Goal: Task Accomplishment & Management: Use online tool/utility

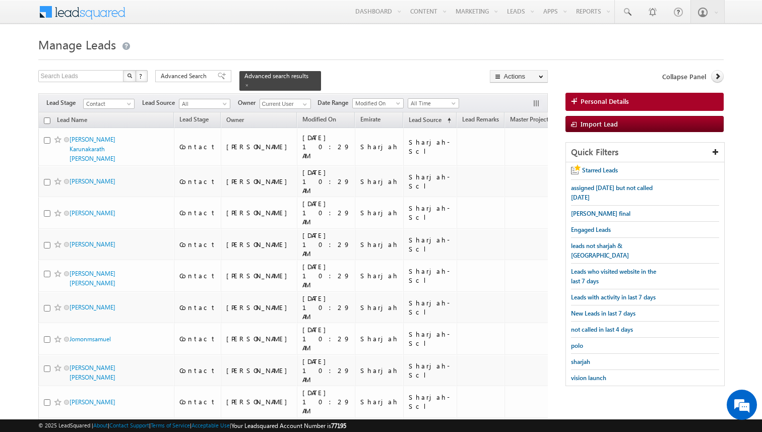
click at [581, 190] on span "assigned [DATE] but not called [DATE]" at bounding box center [612, 192] width 82 height 17
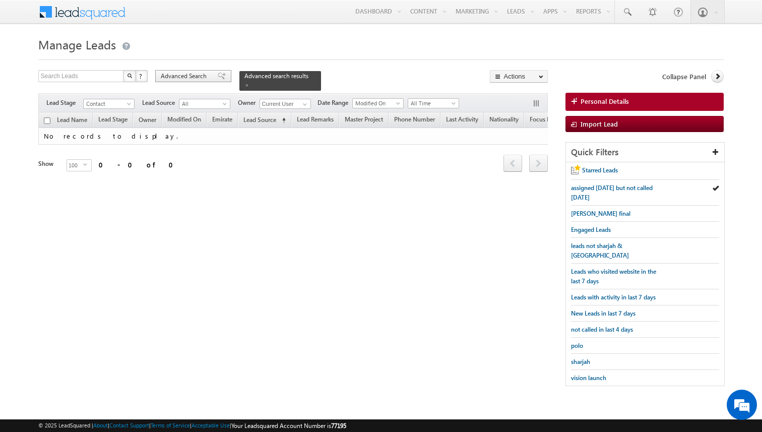
click at [201, 81] on div "Advanced Search" at bounding box center [193, 76] width 76 height 12
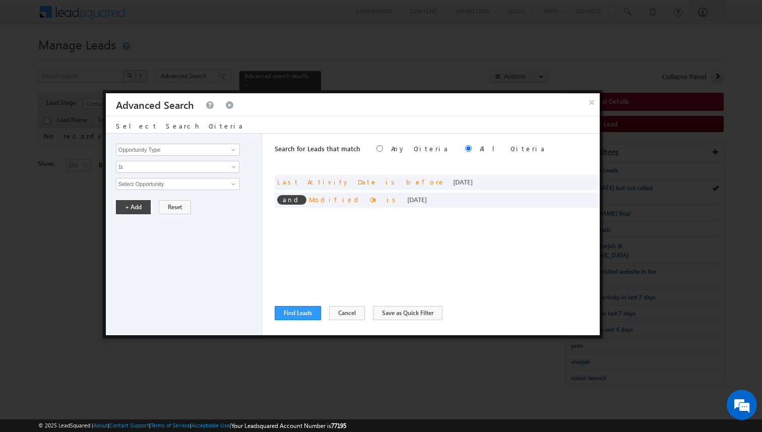
click at [330, 215] on div "Search for Leads that match Any Criteria All Criteria Note that the current tri…" at bounding box center [437, 235] width 325 height 202
click at [358, 232] on div "Search for Leads that match Any Criteria All Criteria Note that the current tri…" at bounding box center [437, 235] width 325 height 202
click at [576, 180] on span at bounding box center [576, 180] width 7 height 7
click at [160, 187] on span "[DATE]" at bounding box center [170, 183] width 109 height 9
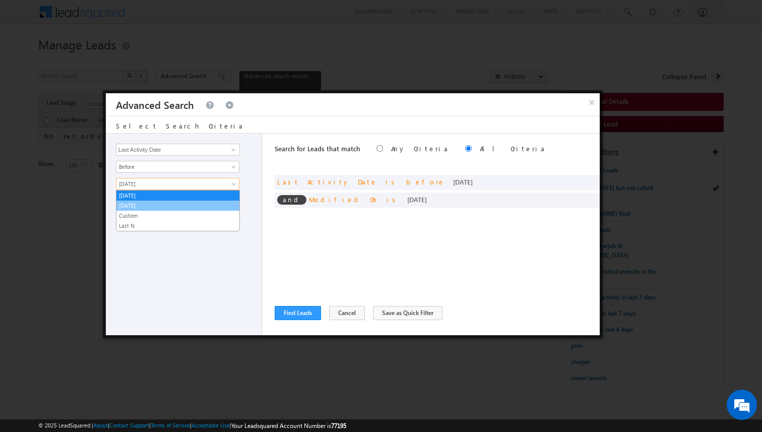
click at [155, 201] on li "[DATE]" at bounding box center [177, 206] width 123 height 10
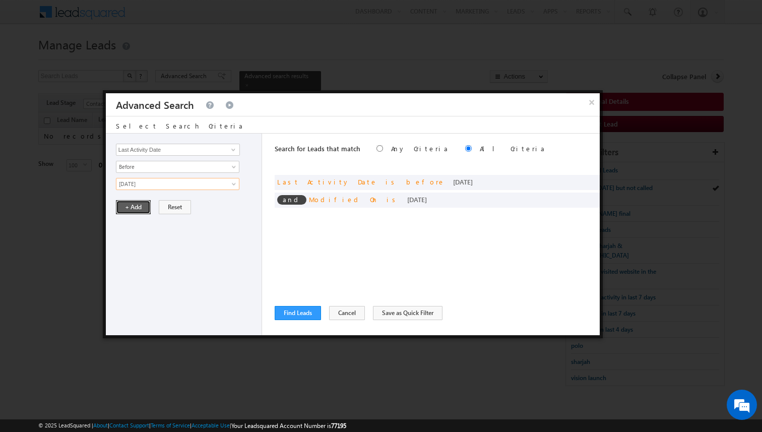
click at [140, 208] on button "+ Add" at bounding box center [133, 207] width 35 height 14
click at [577, 198] on span at bounding box center [576, 198] width 7 height 7
click at [190, 188] on span "[DATE]" at bounding box center [170, 183] width 109 height 9
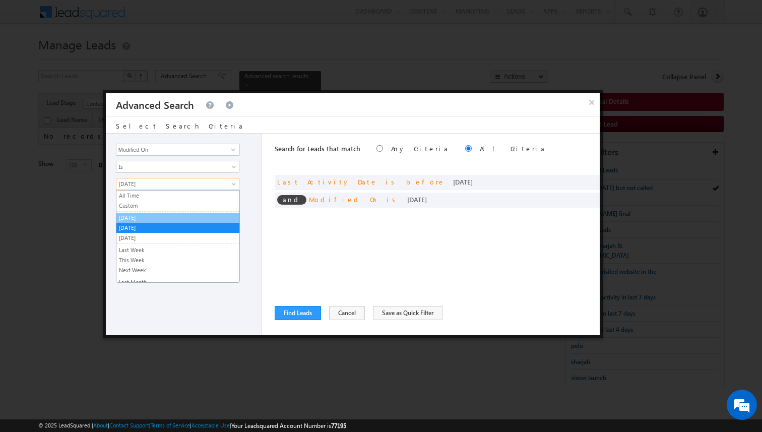
click at [161, 214] on link "[DATE]" at bounding box center [177, 217] width 123 height 9
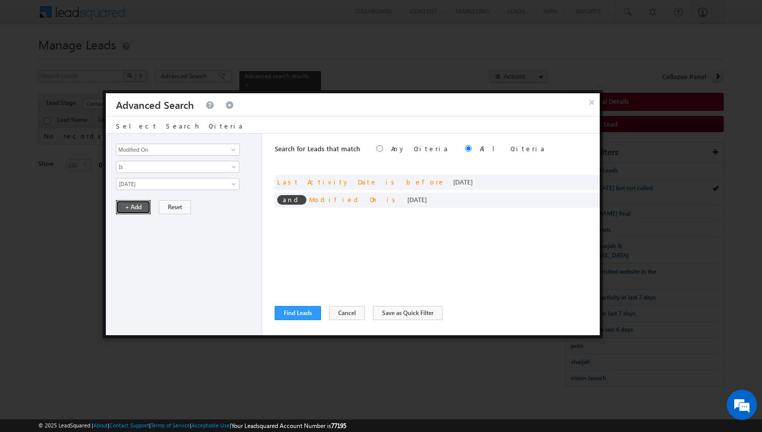
click at [138, 209] on button "+ Add" at bounding box center [133, 207] width 35 height 14
click at [299, 312] on button "Find Leads" at bounding box center [298, 313] width 46 height 14
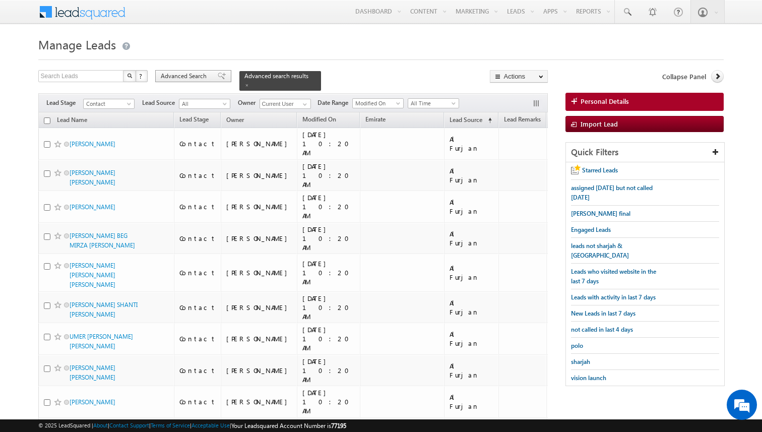
click at [186, 73] on span "Advanced Search" at bounding box center [185, 76] width 49 height 9
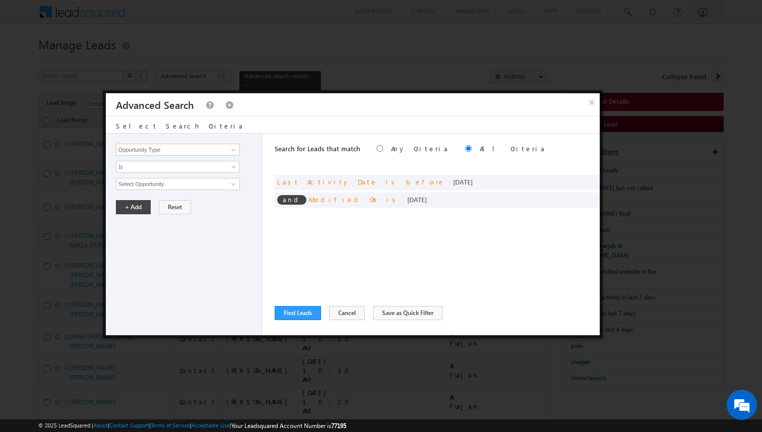
click at [211, 151] on input "Opportunity Type" at bounding box center [178, 150] width 124 height 12
type input "Owner"
click at [198, 167] on span "Is" at bounding box center [170, 166] width 109 height 9
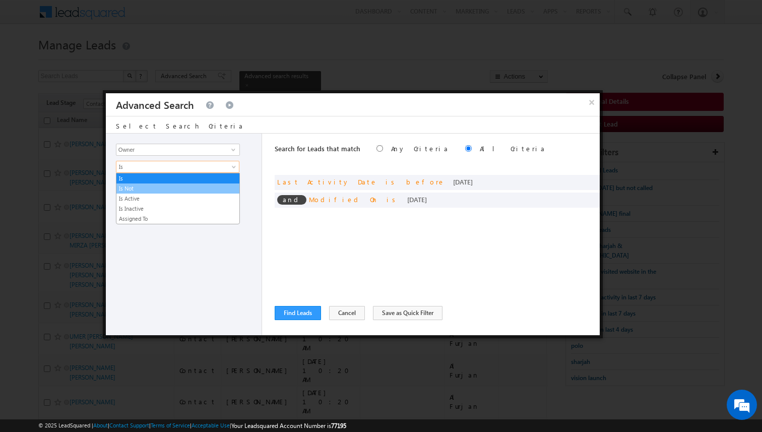
click at [166, 184] on link "Is Not" at bounding box center [177, 188] width 123 height 9
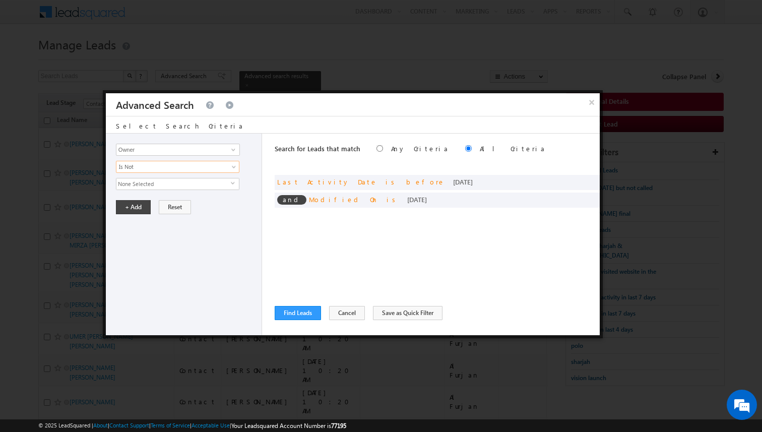
click at [154, 187] on span "None Selected" at bounding box center [173, 183] width 114 height 11
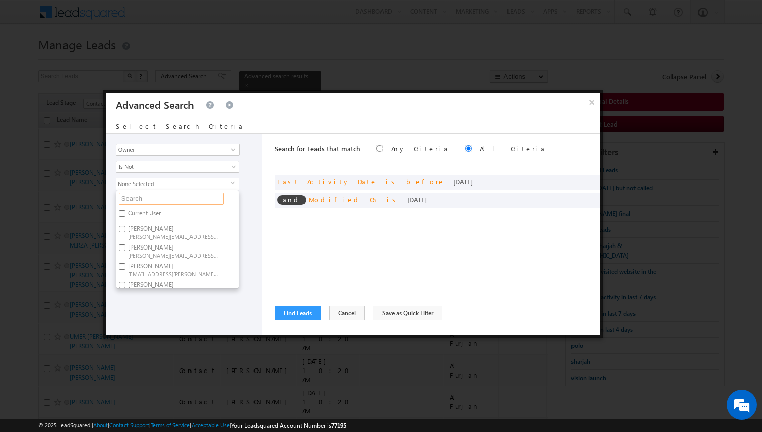
click at [149, 199] on input "text" at bounding box center [171, 199] width 105 height 12
type input "kun"
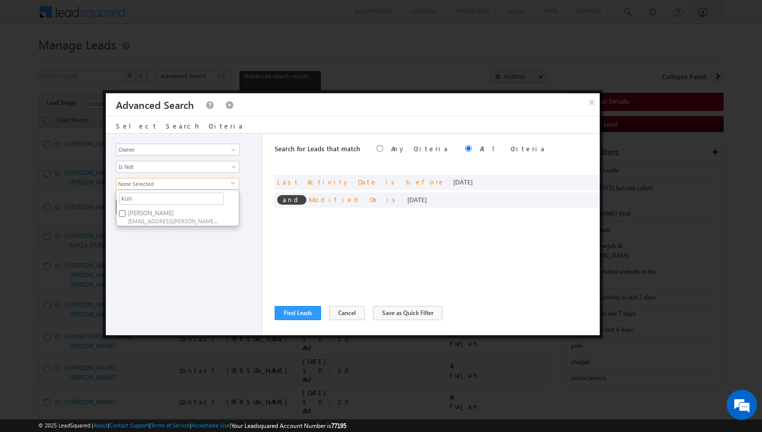
type input "kuna"
click at [138, 217] on span "[EMAIL_ADDRESS][PERSON_NAME][DOMAIN_NAME]" at bounding box center [173, 221] width 91 height 8
click at [126, 217] on input "[PERSON_NAME] [EMAIL_ADDRESS][PERSON_NAME][DOMAIN_NAME]" at bounding box center [122, 213] width 7 height 7
checkbox input "true"
click at [147, 201] on input "kuna" at bounding box center [171, 199] width 105 height 12
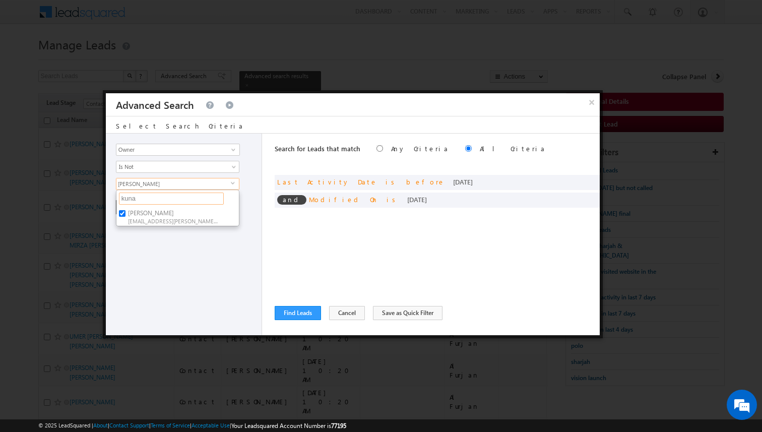
click at [147, 201] on input "kuna" at bounding box center [171, 199] width 105 height 12
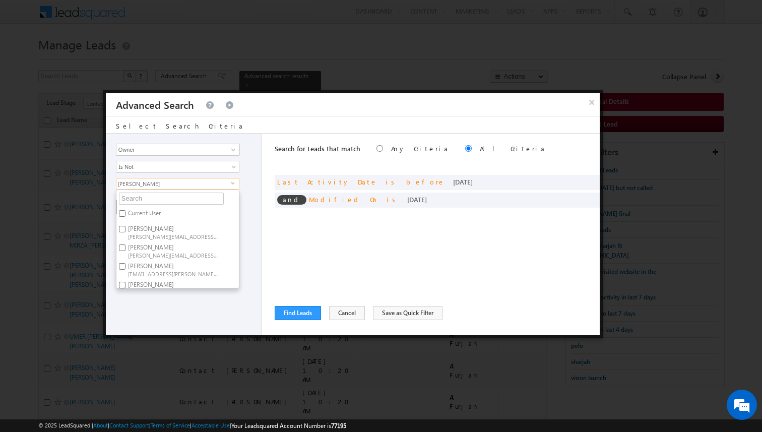
click at [146, 214] on label "Current User" at bounding box center [143, 215] width 54 height 16
click at [126, 214] on input "Current User" at bounding box center [122, 213] width 7 height 7
checkbox input "true"
click at [152, 200] on input "text" at bounding box center [171, 199] width 105 height 12
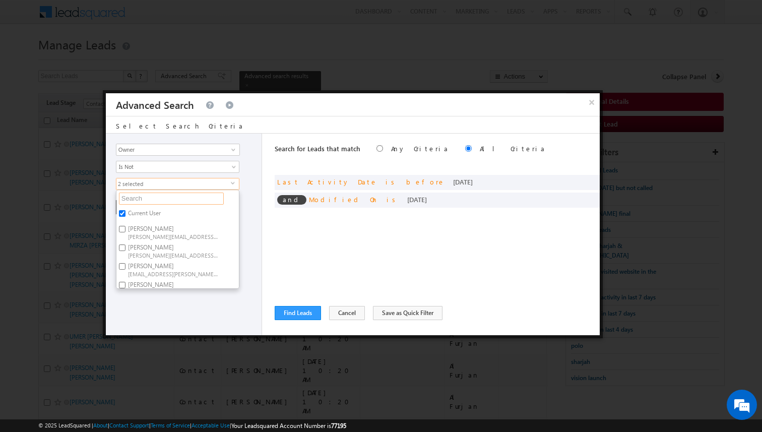
type input "s"
type input "shiv"
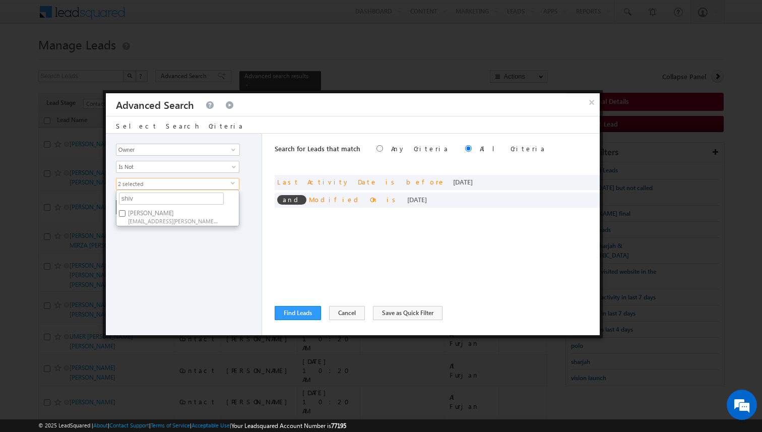
click at [145, 217] on span "[EMAIL_ADDRESS][PERSON_NAME][DOMAIN_NAME]" at bounding box center [173, 221] width 91 height 8
click at [126, 217] on input "[PERSON_NAME] [EMAIL_ADDRESS][PERSON_NAME][DOMAIN_NAME]" at bounding box center [122, 213] width 7 height 7
checkbox input "true"
click at [143, 200] on input "shiv" at bounding box center [171, 199] width 105 height 12
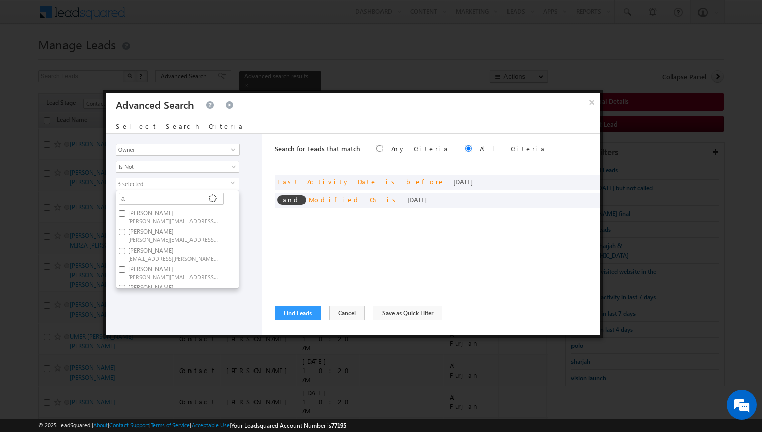
type input "aa"
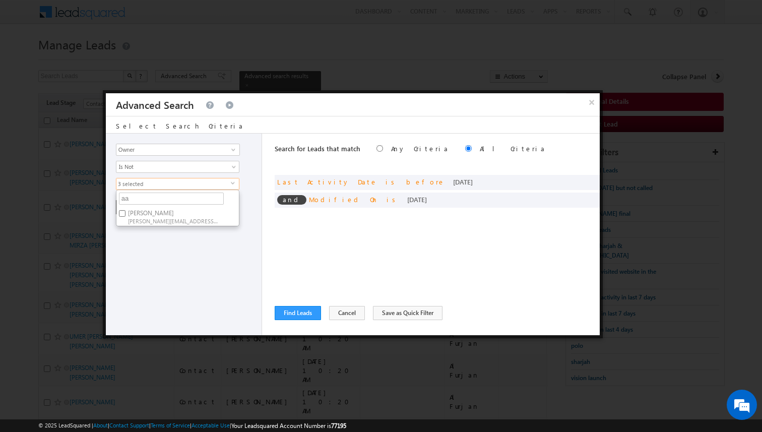
type input "a"
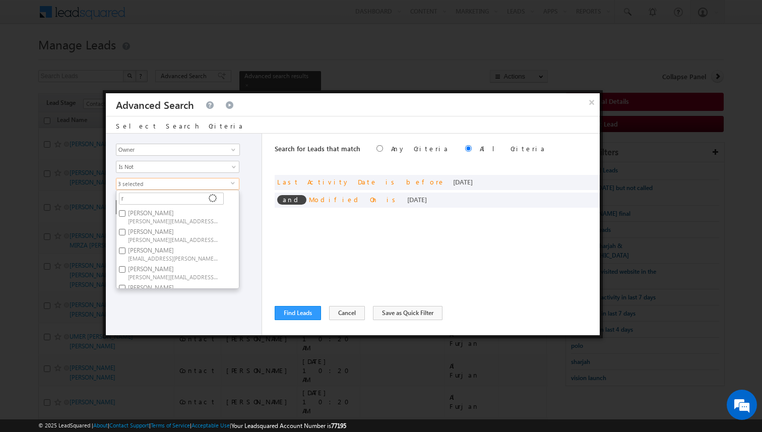
type input "ra"
click at [142, 216] on label "[PERSON_NAME] [PERSON_NAME][EMAIL_ADDRESS][DOMAIN_NAME]" at bounding box center [172, 216] width 112 height 19
click at [126, 216] on input "[PERSON_NAME] [PERSON_NAME][EMAIL_ADDRESS][DOMAIN_NAME]" at bounding box center [122, 213] width 7 height 7
checkbox input "true"
click at [178, 265] on div "Opportunity Type Lead Activity Task Sales Group Prospect Id Address 1 Address 2…" at bounding box center [184, 235] width 156 height 202
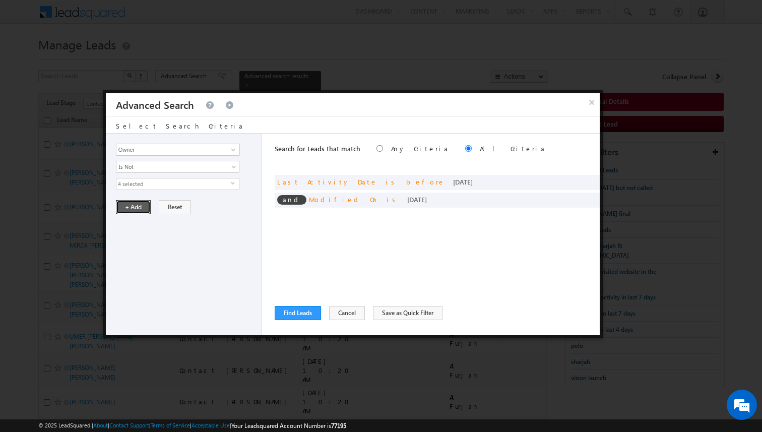
click at [135, 214] on button "+ Add" at bounding box center [133, 207] width 35 height 14
click at [132, 207] on button "+ Add" at bounding box center [133, 207] width 35 height 14
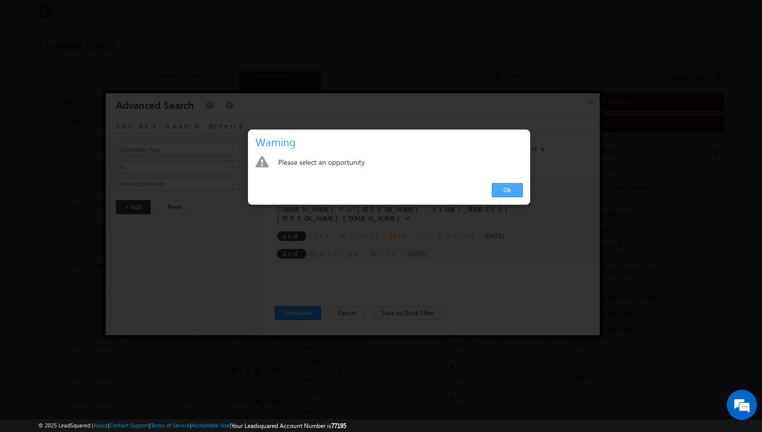
click at [503, 194] on link "Ok" at bounding box center [507, 190] width 31 height 14
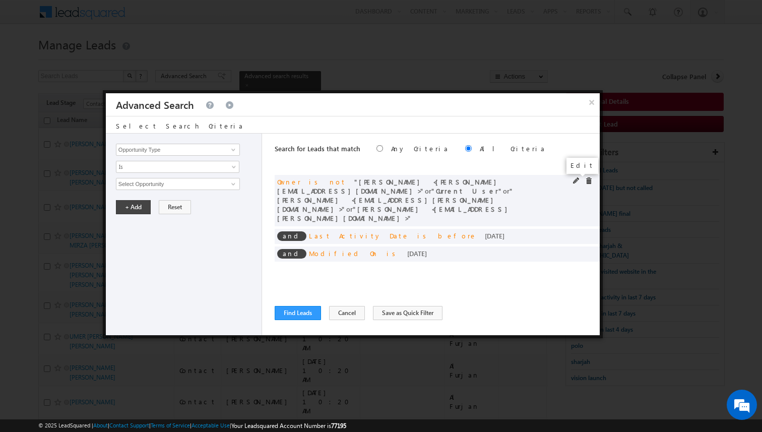
click at [576, 180] on span at bounding box center [576, 180] width 7 height 7
click at [183, 185] on span "4 selected" at bounding box center [173, 183] width 114 height 11
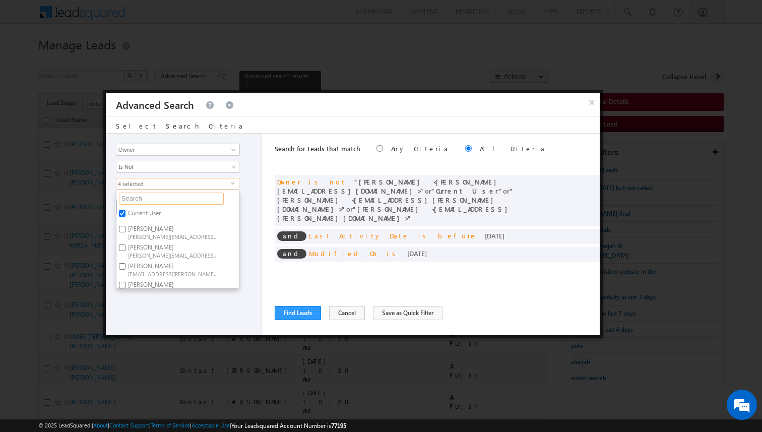
click at [160, 199] on input "text" at bounding box center [171, 199] width 105 height 12
type input "s"
click at [152, 216] on label "[PERSON_NAME] [PERSON_NAME][EMAIL_ADDRESS][PERSON_NAME][DOMAIN_NAME]" at bounding box center [172, 216] width 112 height 19
click at [126, 216] on input "[PERSON_NAME] [PERSON_NAME][EMAIL_ADDRESS][PERSON_NAME][DOMAIN_NAME]" at bounding box center [122, 213] width 7 height 7
checkbox input "true"
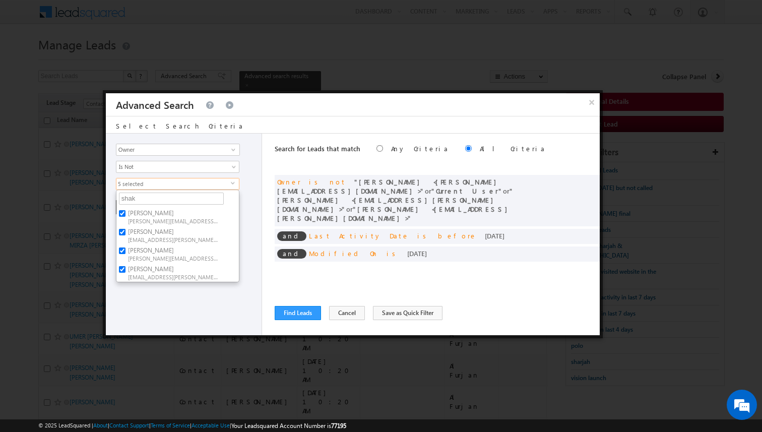
click at [250, 231] on div "Opportunity Type Lead Activity Task Sales Group Prospect Id Address 1 Address 2…" at bounding box center [184, 235] width 156 height 202
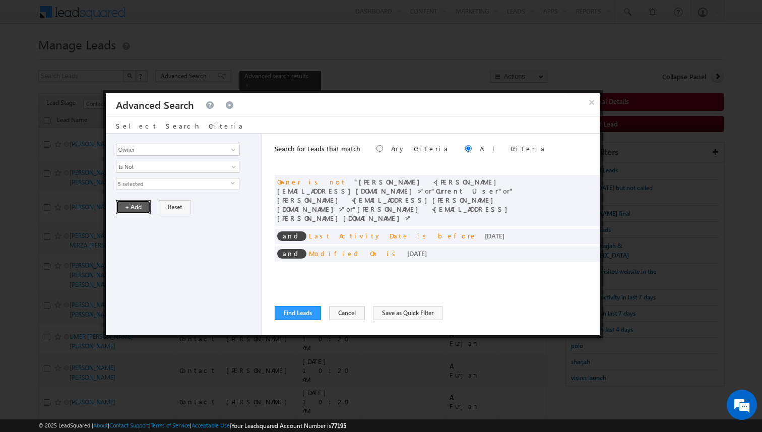
click at [132, 208] on button "+ Add" at bounding box center [133, 207] width 35 height 14
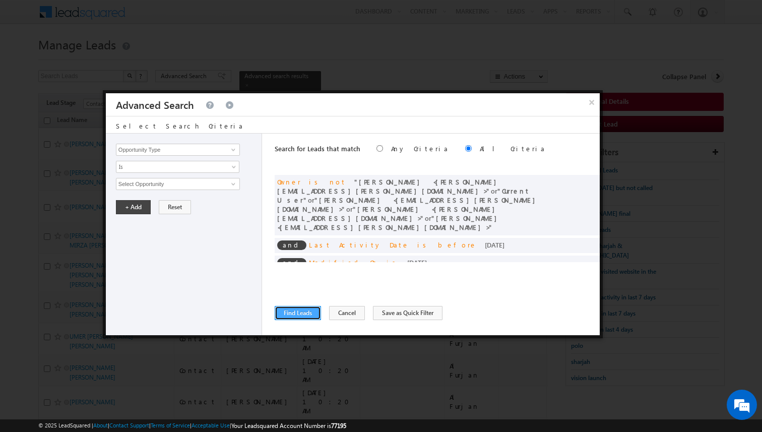
click at [305, 312] on button "Find Leads" at bounding box center [298, 313] width 46 height 14
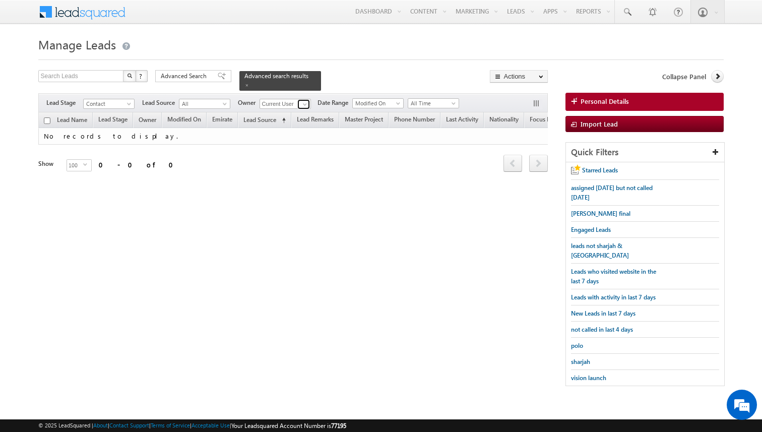
click at [304, 103] on span at bounding box center [305, 104] width 8 height 8
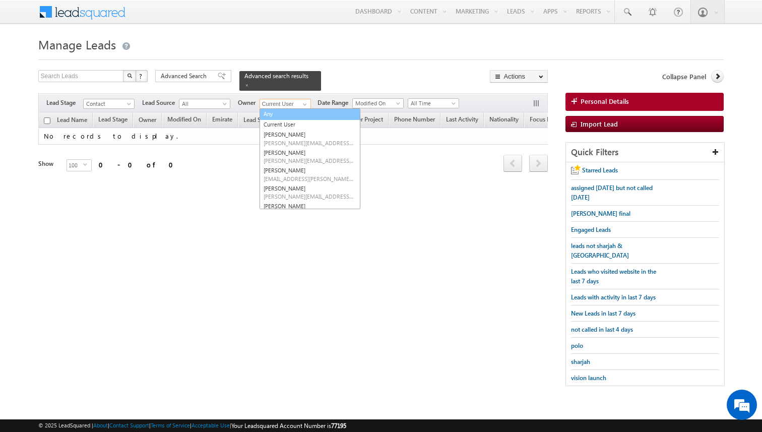
click at [290, 111] on link "Any" at bounding box center [310, 114] width 101 height 12
type input "Any"
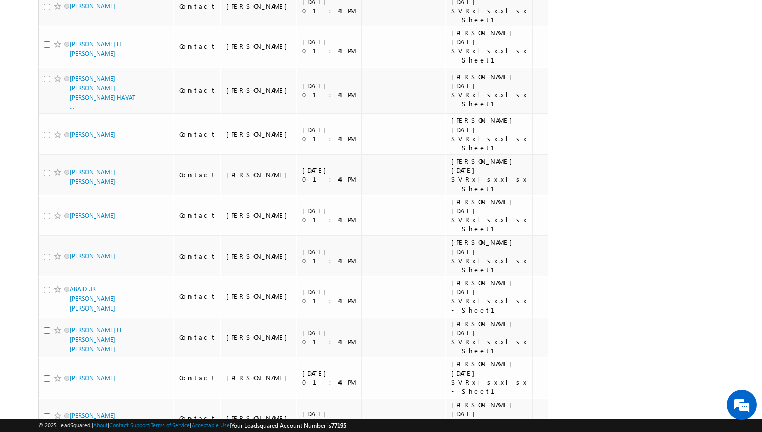
scroll to position [3277, 0]
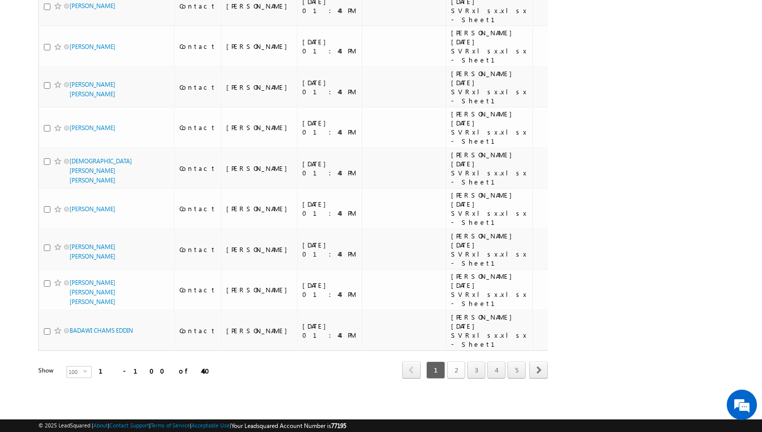
click at [459, 371] on link "2" at bounding box center [456, 369] width 18 height 17
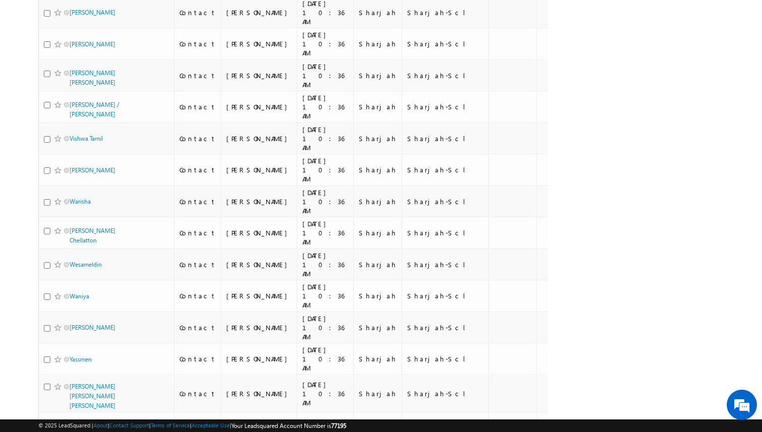
scroll to position [3195, 0]
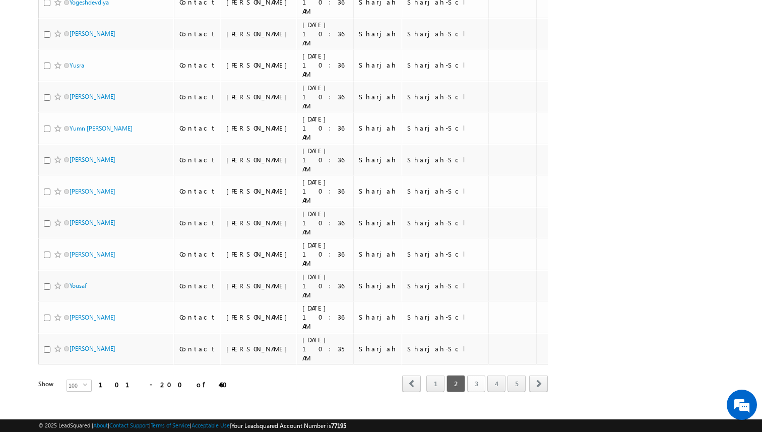
click at [477, 375] on link "3" at bounding box center [476, 383] width 18 height 17
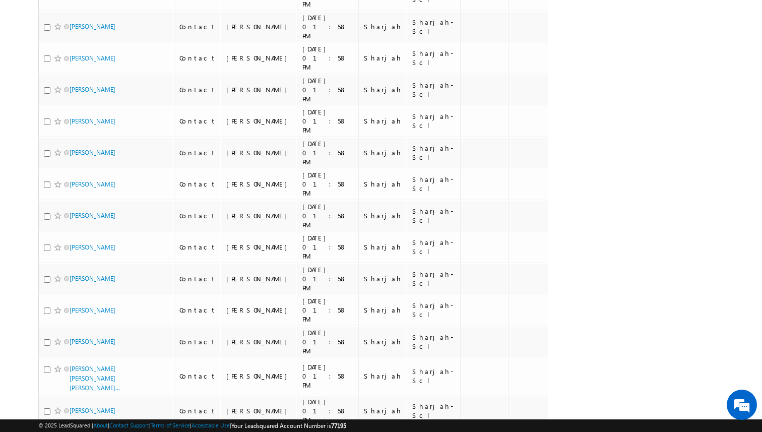
scroll to position [2928, 0]
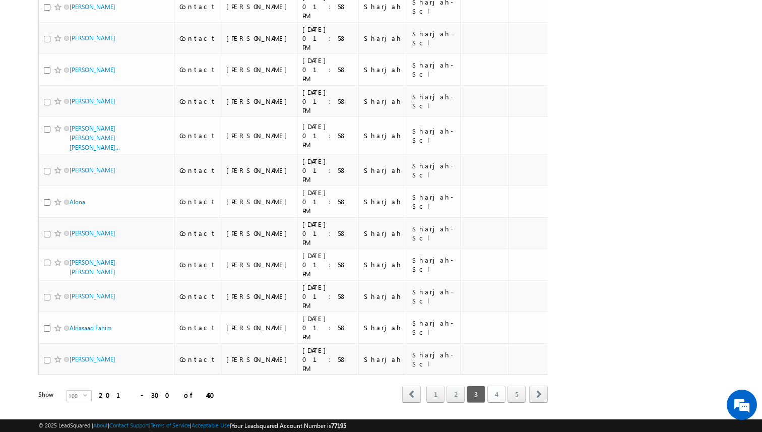
click at [496, 386] on link "4" at bounding box center [496, 394] width 18 height 17
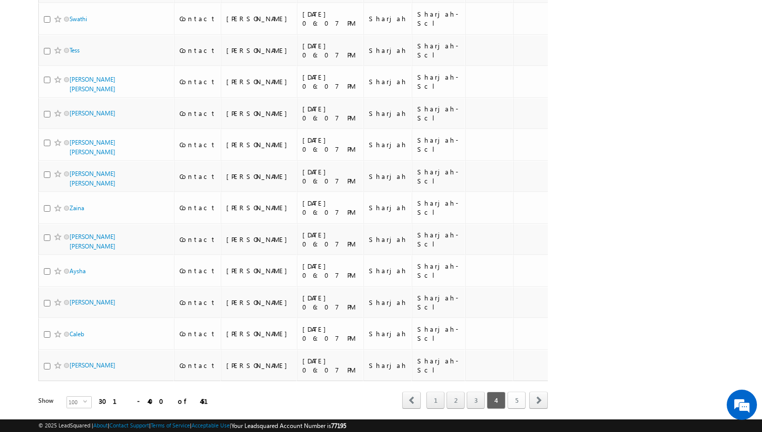
click at [521, 392] on link "5" at bounding box center [517, 400] width 18 height 17
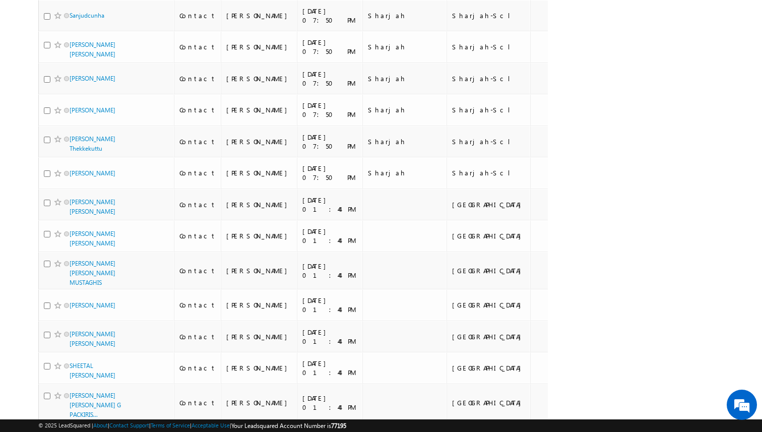
scroll to position [1388, 0]
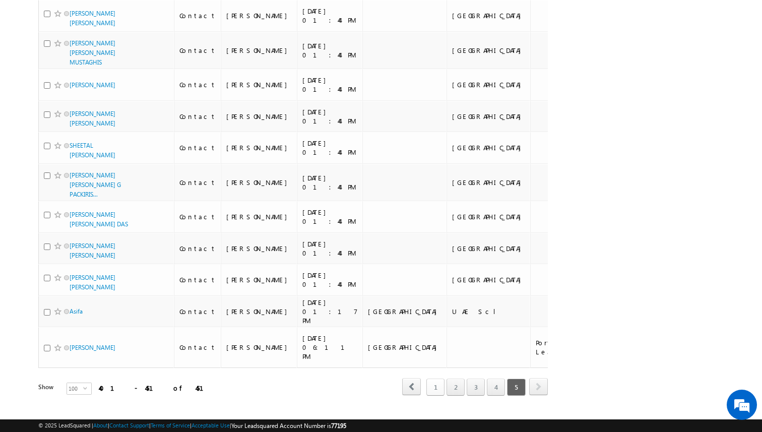
click at [436, 379] on link "1" at bounding box center [435, 387] width 18 height 17
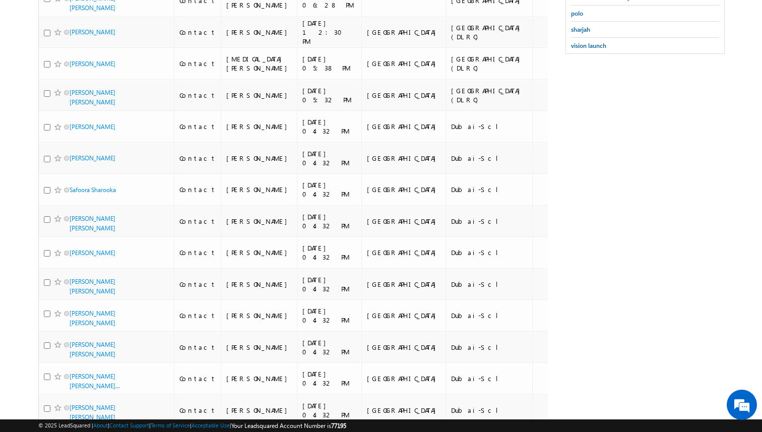
scroll to position [0, 0]
